Goal: Task Accomplishment & Management: Complete application form

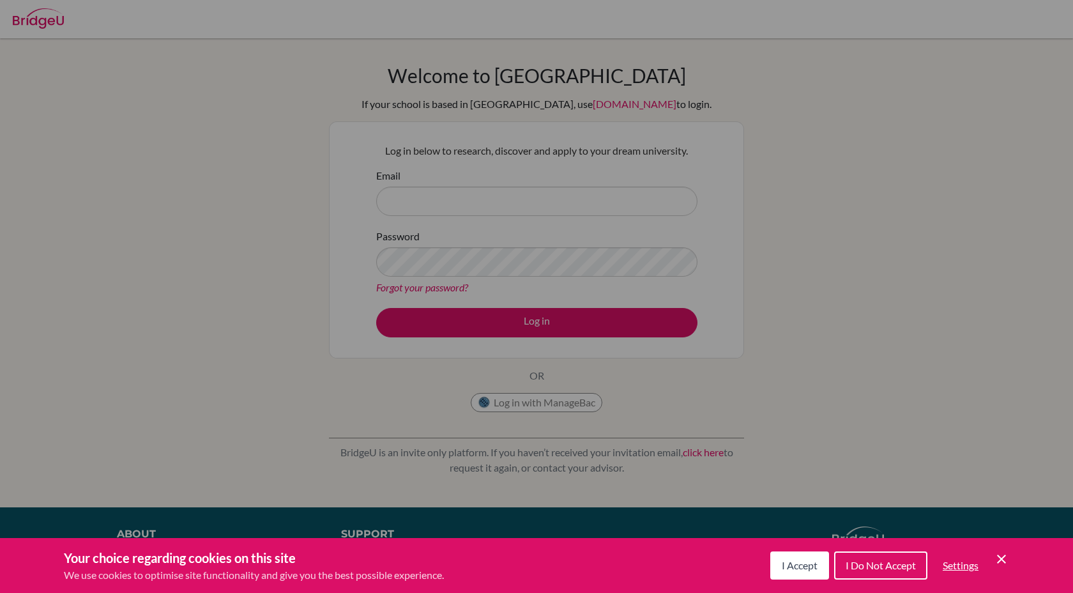
click at [823, 568] on button "I Accept" at bounding box center [799, 565] width 59 height 28
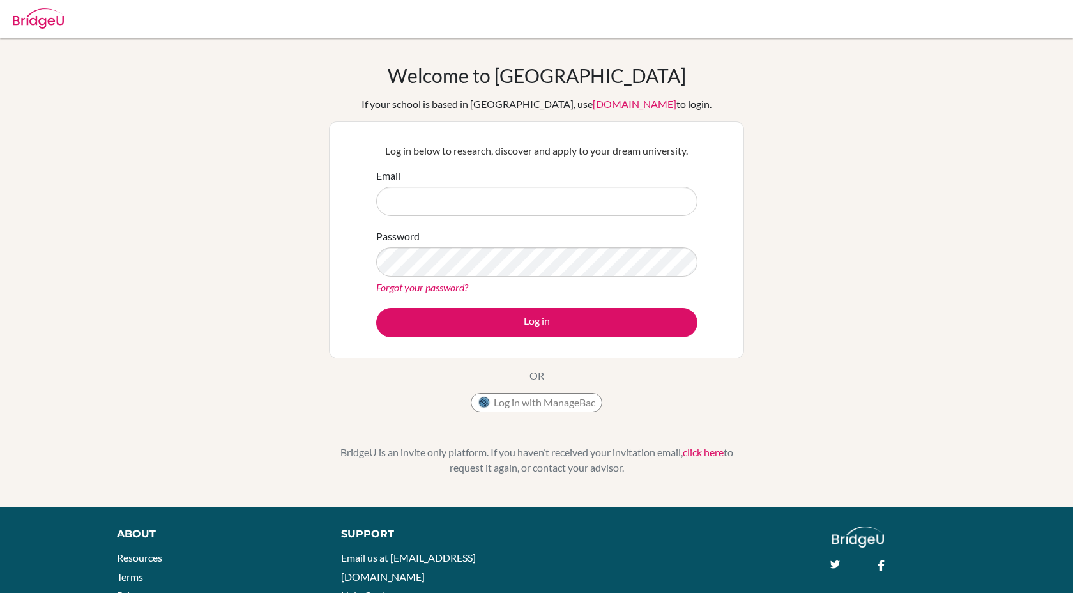
click at [540, 218] on form "Email Password Forgot your password? Log in" at bounding box center [536, 252] width 321 height 169
click at [540, 207] on input "Email" at bounding box center [536, 201] width 321 height 29
click at [534, 204] on input "Email" at bounding box center [536, 201] width 321 height 29
click at [542, 405] on button "Log in with ManageBac" at bounding box center [537, 402] width 132 height 19
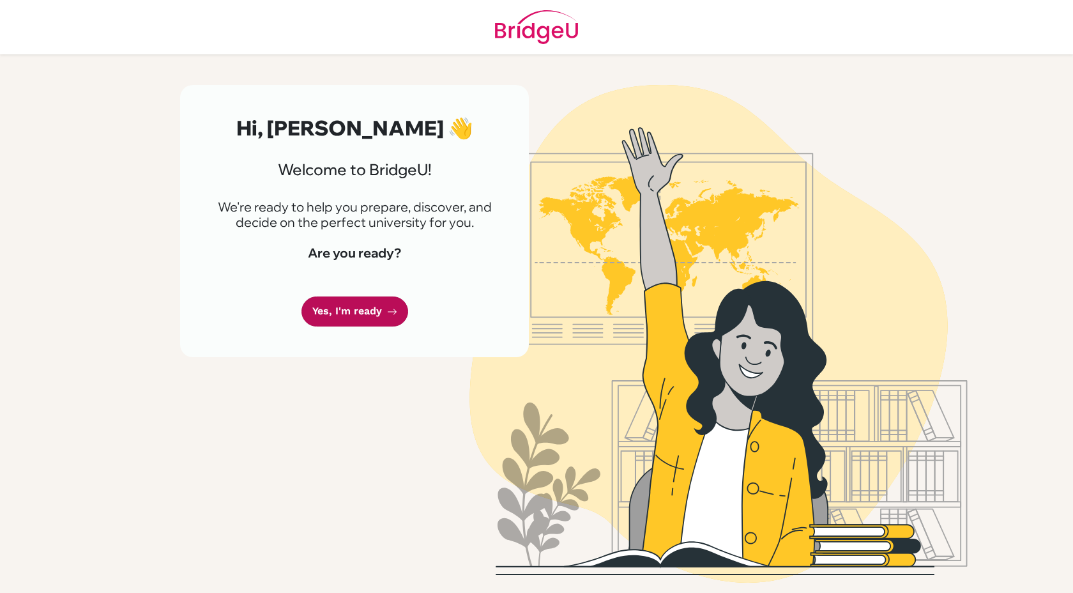
click at [339, 321] on link "Yes, I'm ready" at bounding box center [354, 311] width 107 height 30
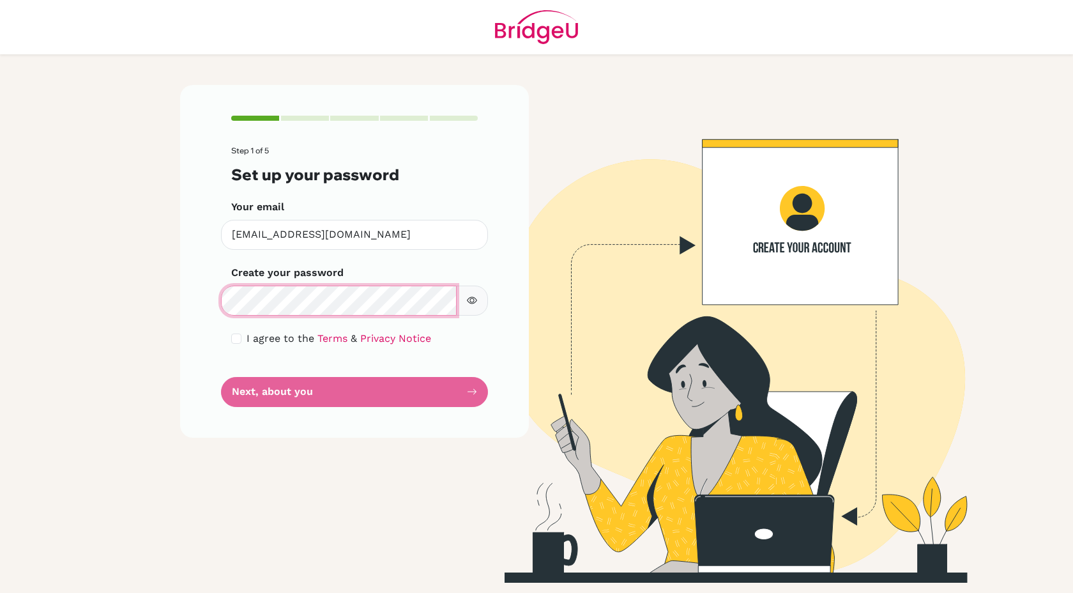
click at [188, 300] on div "Step 1 of 5 Set up your password Your email diab210216@diabstudents.com Invalid…" at bounding box center [354, 261] width 349 height 352
click at [475, 303] on icon "button" at bounding box center [472, 300] width 10 height 7
click at [100, 298] on main "Step 1 of 5 Set up your password Your email diab210216@diabstudents.com Invalid…" at bounding box center [536, 296] width 1073 height 593
click at [136, 301] on main "Step 1 of 5 Set up your password Your email diab210216@diabstudents.com Invalid…" at bounding box center [536, 296] width 1073 height 593
click at [237, 335] on input "checkbox" at bounding box center [236, 338] width 10 height 10
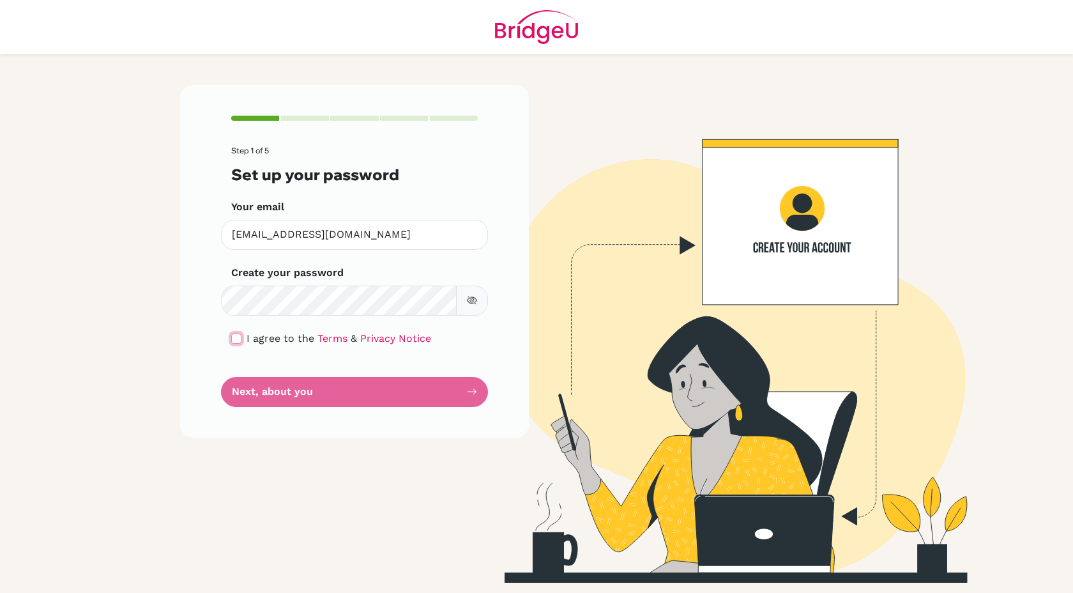
checkbox input "true"
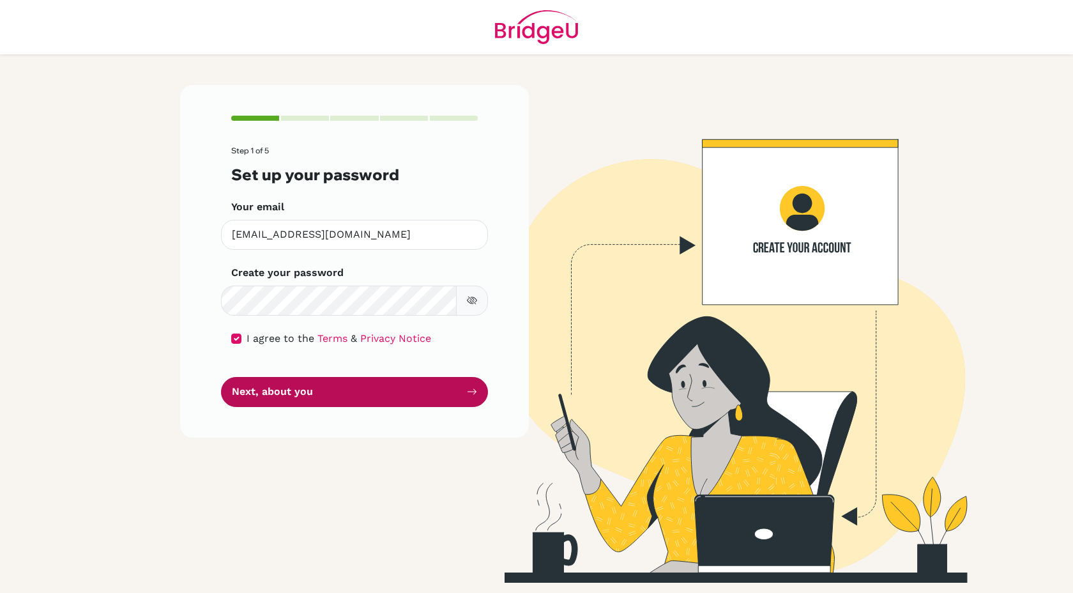
click at [246, 391] on button "Next, about you" at bounding box center [354, 392] width 267 height 30
